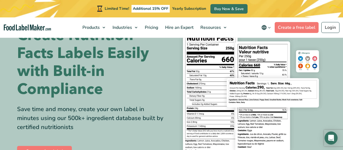
scroll to position [20, 0]
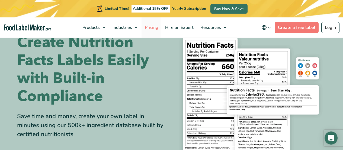
click at [152, 26] on span "Pricing" at bounding box center [151, 27] width 16 height 6
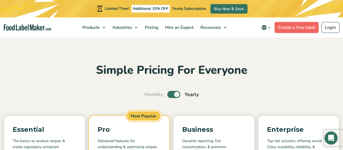
click at [291, 28] on link "Create a free label" at bounding box center [297, 27] width 44 height 11
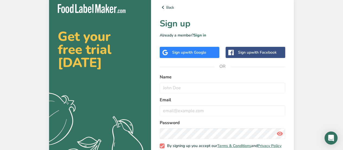
scroll to position [0, 0]
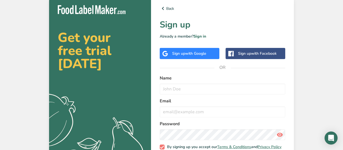
click at [189, 52] on span "with Google" at bounding box center [195, 53] width 21 height 5
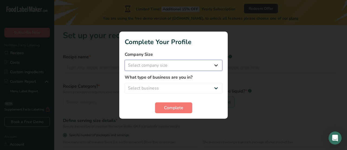
click at [217, 65] on select "Select company size Fewer than 10 Employees 10 to 50 Employees 51 to 500 Employ…" at bounding box center [174, 65] width 98 height 11
select select "1"
click at [125, 60] on select "Select company size Fewer than 10 Employees 10 to 50 Employees 51 to 500 Employ…" at bounding box center [174, 65] width 98 height 11
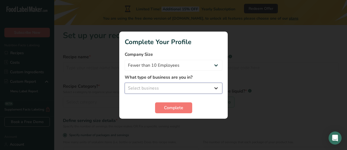
click at [193, 88] on select "Select business Packaged Food Manufacturer Restaurant & Cafe Bakery Meal Plans …" at bounding box center [174, 88] width 98 height 11
select select "8"
click at [125, 83] on select "Select business Packaged Food Manufacturer Restaurant & Cafe Bakery Meal Plans …" at bounding box center [174, 88] width 98 height 11
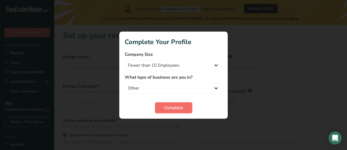
click at [169, 107] on span "Complete" at bounding box center [173, 107] width 19 height 7
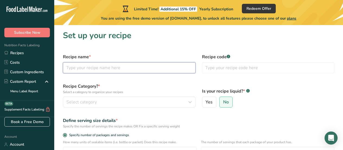
click at [155, 69] on input "text" at bounding box center [129, 67] width 133 height 11
type input "Cherry Bomb Hot Sauce"
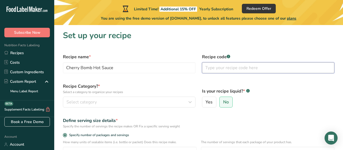
click at [213, 69] on input "text" at bounding box center [268, 67] width 133 height 11
type input "CB001"
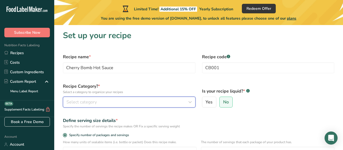
click at [148, 106] on button "Select category" at bounding box center [129, 101] width 133 height 11
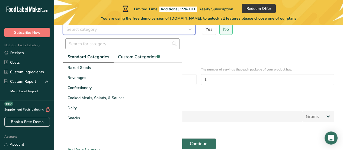
scroll to position [79, 0]
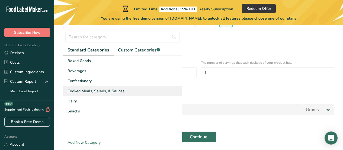
click at [113, 90] on span "Cooked Meals, Salads, & Sauces" at bounding box center [96, 91] width 57 height 6
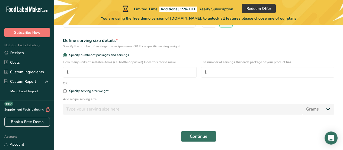
scroll to position [78, 0]
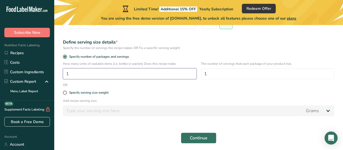
click at [113, 74] on input "1" at bounding box center [130, 73] width 134 height 11
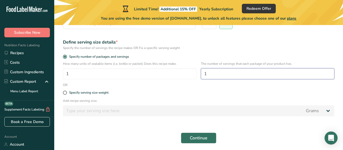
click at [220, 74] on input "1" at bounding box center [268, 73] width 134 height 11
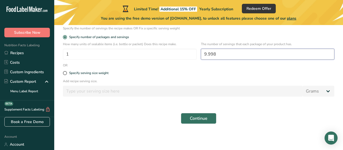
click at [222, 51] on input "9.998" at bounding box center [268, 54] width 134 height 11
type input "9"
type input "10"
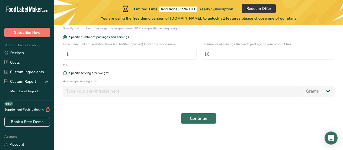
click at [205, 74] on label "Specify serving size weight" at bounding box center [199, 73] width 272 height 4
click at [66, 74] on input "Specify serving size weight" at bounding box center [65, 73] width 4 height 4
radio input "true"
radio input "false"
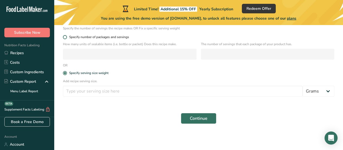
click at [121, 37] on span "Specify number of packages and servings" at bounding box center [98, 37] width 62 height 4
click at [66, 37] on input "Specify number of packages and servings" at bounding box center [65, 37] width 4 height 4
radio input "true"
radio input "false"
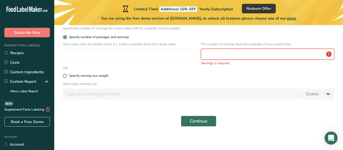
click at [203, 55] on input "number" at bounding box center [268, 54] width 134 height 11
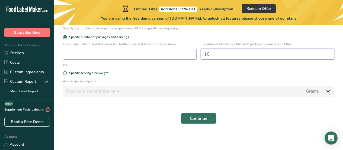
type input "10"
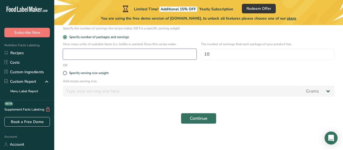
click at [137, 50] on input "number" at bounding box center [130, 54] width 134 height 11
type input "1"
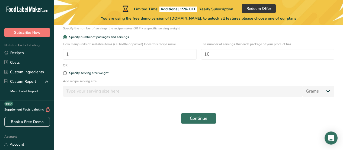
click at [122, 122] on div "Continue" at bounding box center [199, 117] width 278 height 17
click at [204, 118] on span "Continue" at bounding box center [199, 118] width 18 height 7
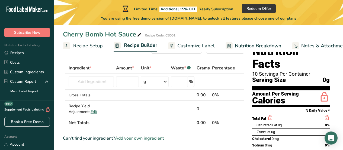
scroll to position [22, 0]
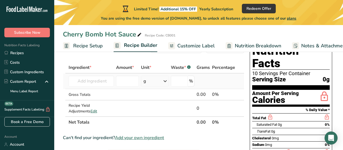
click at [166, 83] on icon at bounding box center [165, 81] width 7 height 10
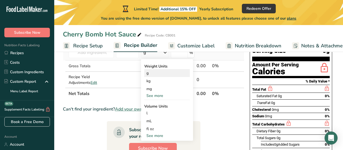
scroll to position [53, 0]
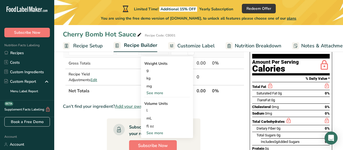
click at [158, 130] on div "See more" at bounding box center [167, 133] width 46 height 6
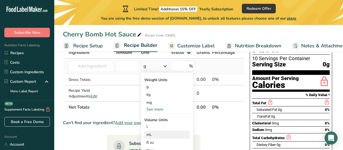
scroll to position [24, 0]
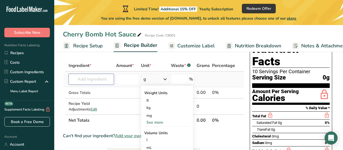
click at [96, 79] on input "text" at bounding box center [91, 79] width 45 height 11
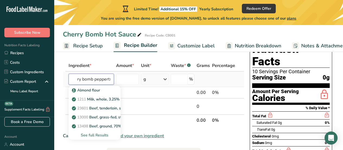
scroll to position [0, 11]
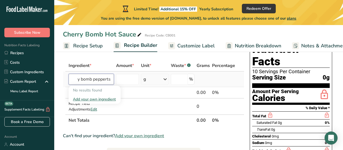
click at [96, 79] on input "cherry bomb pepperts" at bounding box center [91, 79] width 45 height 11
click at [111, 79] on input "cherry bombepperts" at bounding box center [91, 79] width 45 height 11
click at [112, 80] on input "cherry bomb" at bounding box center [91, 79] width 45 height 11
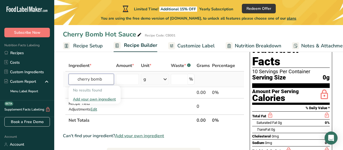
click at [112, 80] on input "cherry bomb" at bounding box center [91, 79] width 45 height 11
type input "cherry bomb pepper"
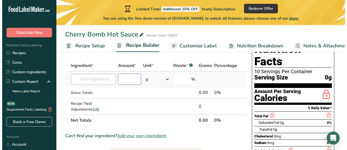
scroll to position [0, 0]
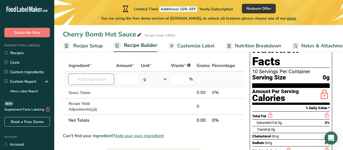
click at [97, 79] on input "text" at bounding box center [91, 79] width 45 height 11
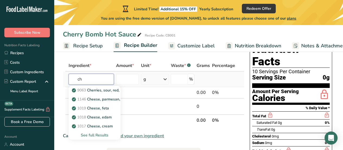
type input "c"
type input "hot pepper"
click at [94, 135] on div "See full Results" at bounding box center [94, 135] width 43 height 6
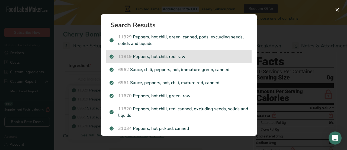
click at [192, 58] on p "11819 Peppers, hot chili, red, raw" at bounding box center [179, 56] width 139 height 7
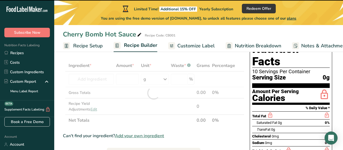
type input "0"
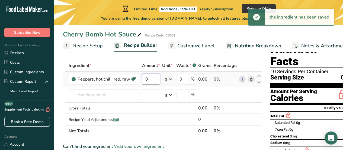
click at [151, 78] on input "0" at bounding box center [151, 79] width 18 height 11
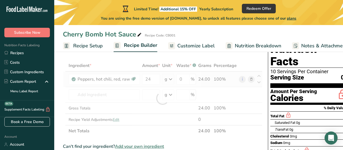
click at [169, 80] on div "Ingredient * Amount * Unit * Waste * .a-a{fill:#347362;}.b-a{fill:#fff;} Grams …" at bounding box center [163, 98] width 200 height 77
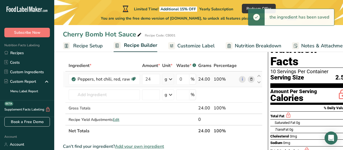
click at [170, 79] on icon at bounding box center [170, 79] width 7 height 10
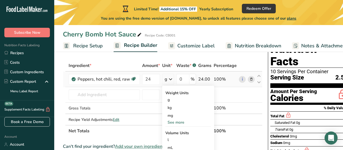
click at [178, 121] on div "See more" at bounding box center [189, 122] width 46 height 6
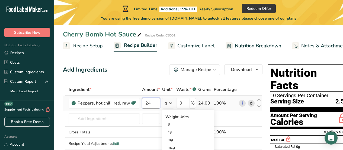
click at [157, 101] on input "24" at bounding box center [151, 102] width 18 height 11
click at [155, 103] on input "24" at bounding box center [151, 102] width 18 height 11
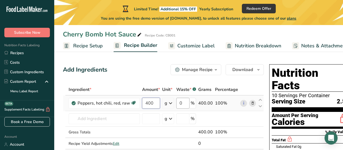
type input "400"
click at [186, 104] on div "Ingredient * Amount * Unit * Waste * .a-a{fill:#347362;}.b-a{fill:#fff;} Grams …" at bounding box center [163, 122] width 201 height 77
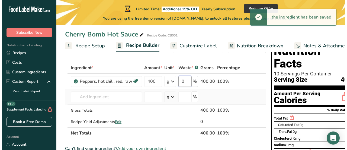
scroll to position [22, 0]
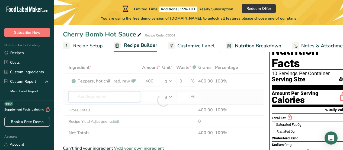
click at [124, 97] on div "Ingredient * Amount * Unit * Waste * .a-a{fill:#347362;}.b-a{fill:#fff;} Grams …" at bounding box center [163, 100] width 201 height 77
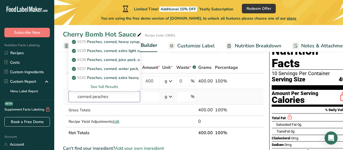
type input "canned peaches"
click at [109, 87] on div "See full Results" at bounding box center [104, 87] width 63 height 6
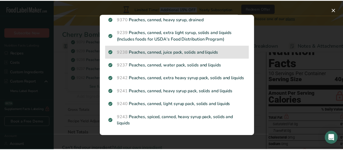
scroll to position [24, 0]
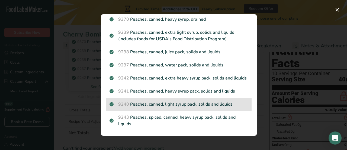
click at [169, 102] on p "9240 Peaches, canned, light syrup pack, solids and liquids" at bounding box center [179, 104] width 139 height 7
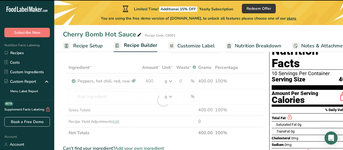
type input "0"
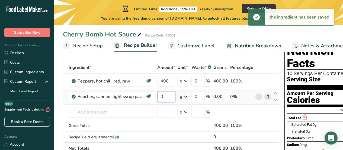
click at [167, 98] on input "0" at bounding box center [166, 96] width 18 height 11
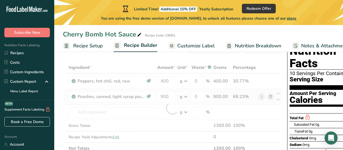
click at [188, 94] on div "Ingredient * Amount * Unit * Waste * .a-a{fill:#347362;}.b-a{fill:#fff;} Grams …" at bounding box center [172, 108] width 219 height 92
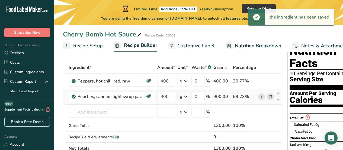
click at [187, 97] on icon at bounding box center [186, 96] width 7 height 10
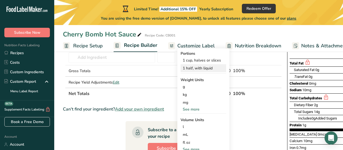
scroll to position [77, 0]
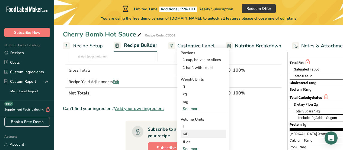
click at [188, 134] on div "mL" at bounding box center [203, 134] width 41 height 6
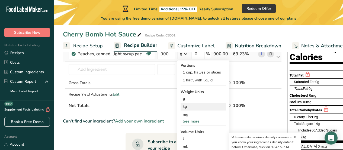
scroll to position [65, 0]
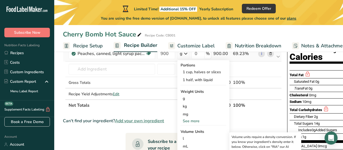
click at [194, 122] on div "See more" at bounding box center [204, 121] width 46 height 6
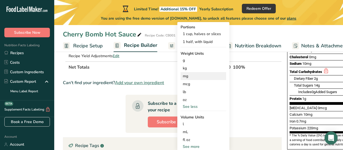
scroll to position [102, 0]
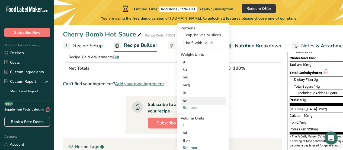
click at [189, 100] on div "oz" at bounding box center [204, 101] width 46 height 8
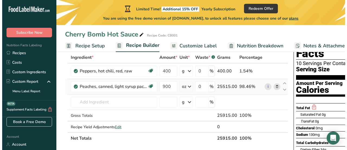
scroll to position [30, 0]
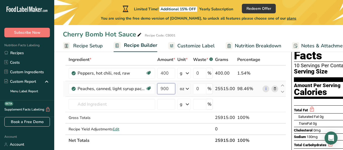
click at [170, 88] on input "900" at bounding box center [166, 88] width 18 height 11
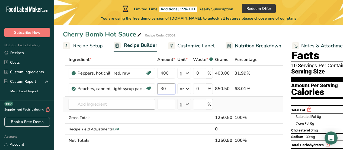
type input "30"
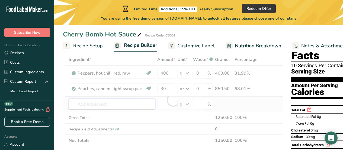
click at [112, 105] on div "Ingredient * Amount * Unit * Waste * .a-a{fill:#347362;}.b-a{fill:#fff;} Grams …" at bounding box center [173, 100] width 221 height 92
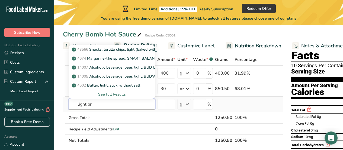
click at [111, 105] on input "light br" at bounding box center [112, 104] width 87 height 11
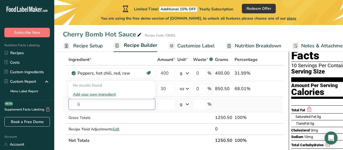
type input "l"
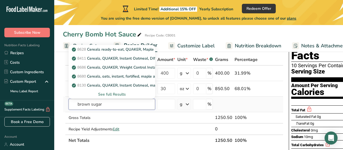
type input "brown sugar"
click at [113, 94] on div "See full Results" at bounding box center [112, 94] width 78 height 6
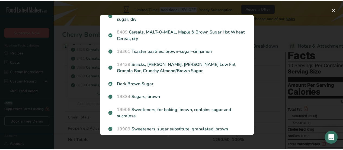
scroll to position [109, 0]
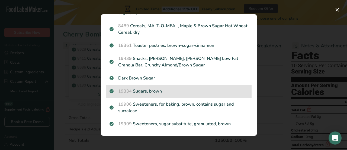
click at [160, 91] on p "19334 Sugars, brown" at bounding box center [179, 91] width 139 height 7
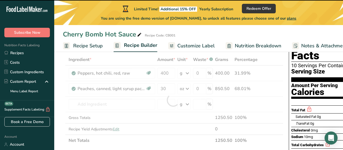
type input "0"
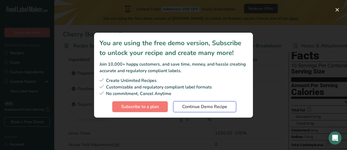
click at [197, 105] on span "Continue Demo Recipe" at bounding box center [204, 106] width 45 height 7
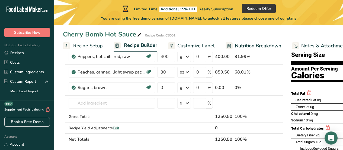
scroll to position [47, 0]
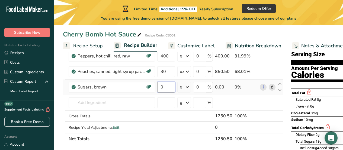
click at [170, 86] on input "0" at bounding box center [166, 86] width 18 height 11
type input "1"
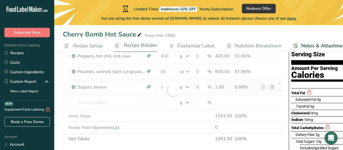
click at [188, 87] on div "Ingredient * Amount * Unit * Waste * .a-a{fill:#347362;}.b-a{fill:#fff;} Grams …" at bounding box center [173, 90] width 221 height 107
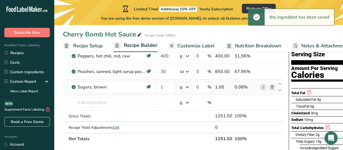
click at [187, 85] on icon at bounding box center [187, 87] width 7 height 10
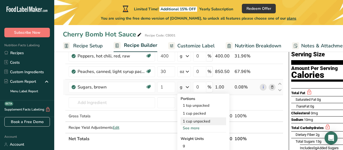
click at [191, 121] on div "1 cup unpacked" at bounding box center [204, 121] width 46 height 8
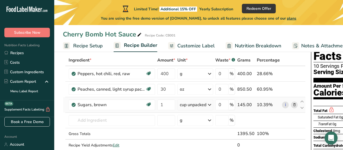
scroll to position [31, 0]
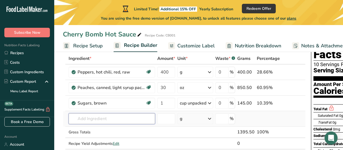
click at [140, 121] on input "text" at bounding box center [112, 118] width 87 height 11
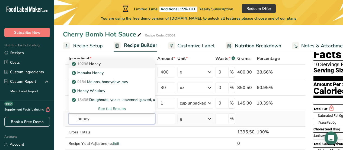
type input "honey"
click at [101, 63] on p "19296 Honey" at bounding box center [87, 64] width 28 height 6
type input "Honey"
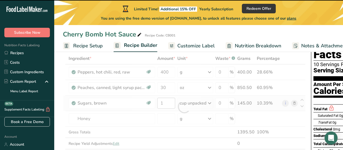
type input "0"
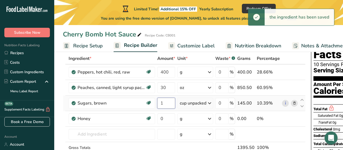
click at [169, 103] on input "1" at bounding box center [166, 102] width 18 height 11
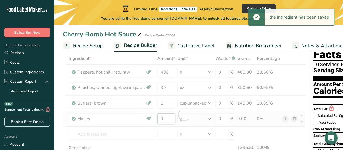
click at [168, 118] on div "Ingredient * Amount * Unit * Waste * .a-a{fill:#347362;}.b-a{fill:#fff;} Grams …" at bounding box center [184, 114] width 243 height 123
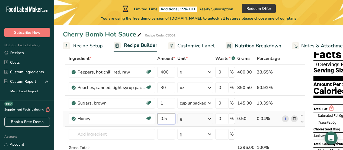
type input "0.5"
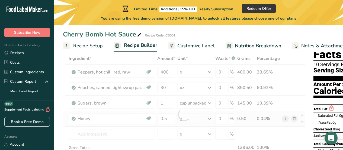
click at [184, 118] on div "Ingredient * Amount * Unit * Waste * .a-a{fill:#347362;}.b-a{fill:#fff;} Grams …" at bounding box center [184, 114] width 243 height 123
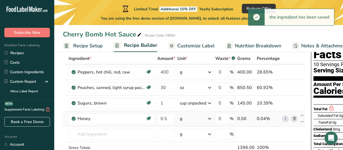
click at [184, 118] on div "g" at bounding box center [196, 118] width 36 height 11
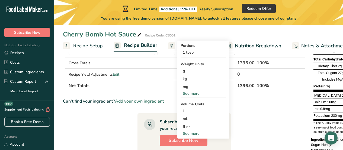
scroll to position [116, 0]
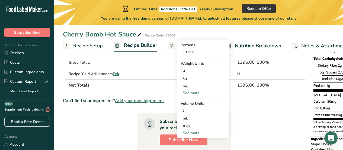
click at [193, 91] on div "See more" at bounding box center [204, 93] width 46 height 6
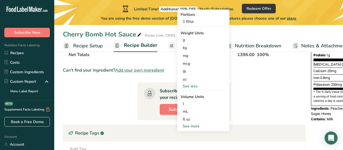
scroll to position [154, 0]
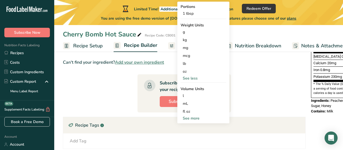
click at [195, 118] on div "See more" at bounding box center [204, 118] width 46 height 6
select select "22"
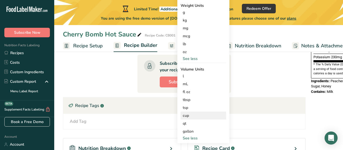
click at [191, 115] on div "cup" at bounding box center [203, 115] width 41 height 6
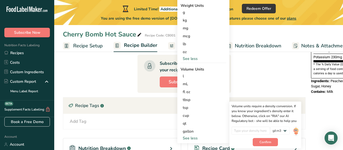
click at [242, 79] on section "Ingredient * Amount * Unit * Waste * .a-a{fill:#347362;}.b-a{fill:#fff;} Grams …" at bounding box center [184, 66] width 243 height 313
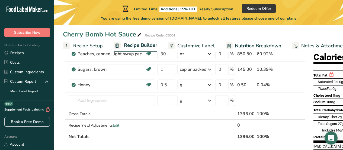
scroll to position [64, 0]
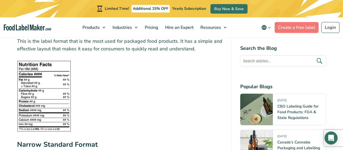
scroll to position [773, 0]
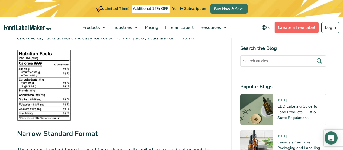
click at [288, 25] on link "Create a free label" at bounding box center [297, 27] width 44 height 11
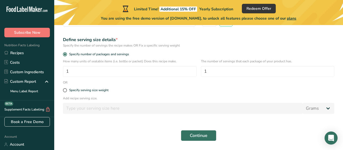
scroll to position [81, 0]
